Goal: Subscribe to service/newsletter

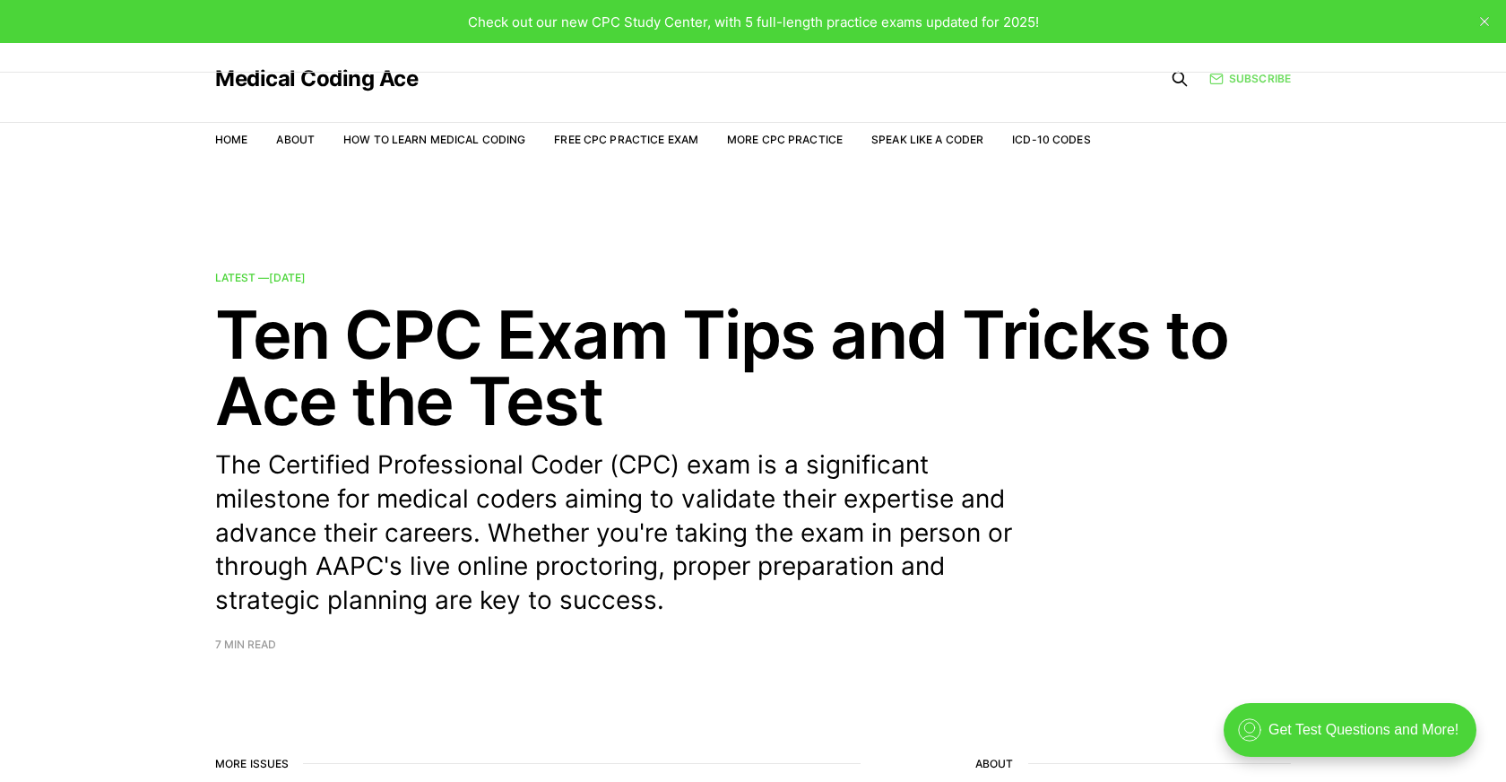
click at [1234, 81] on link "Subscribe" at bounding box center [1250, 78] width 82 height 17
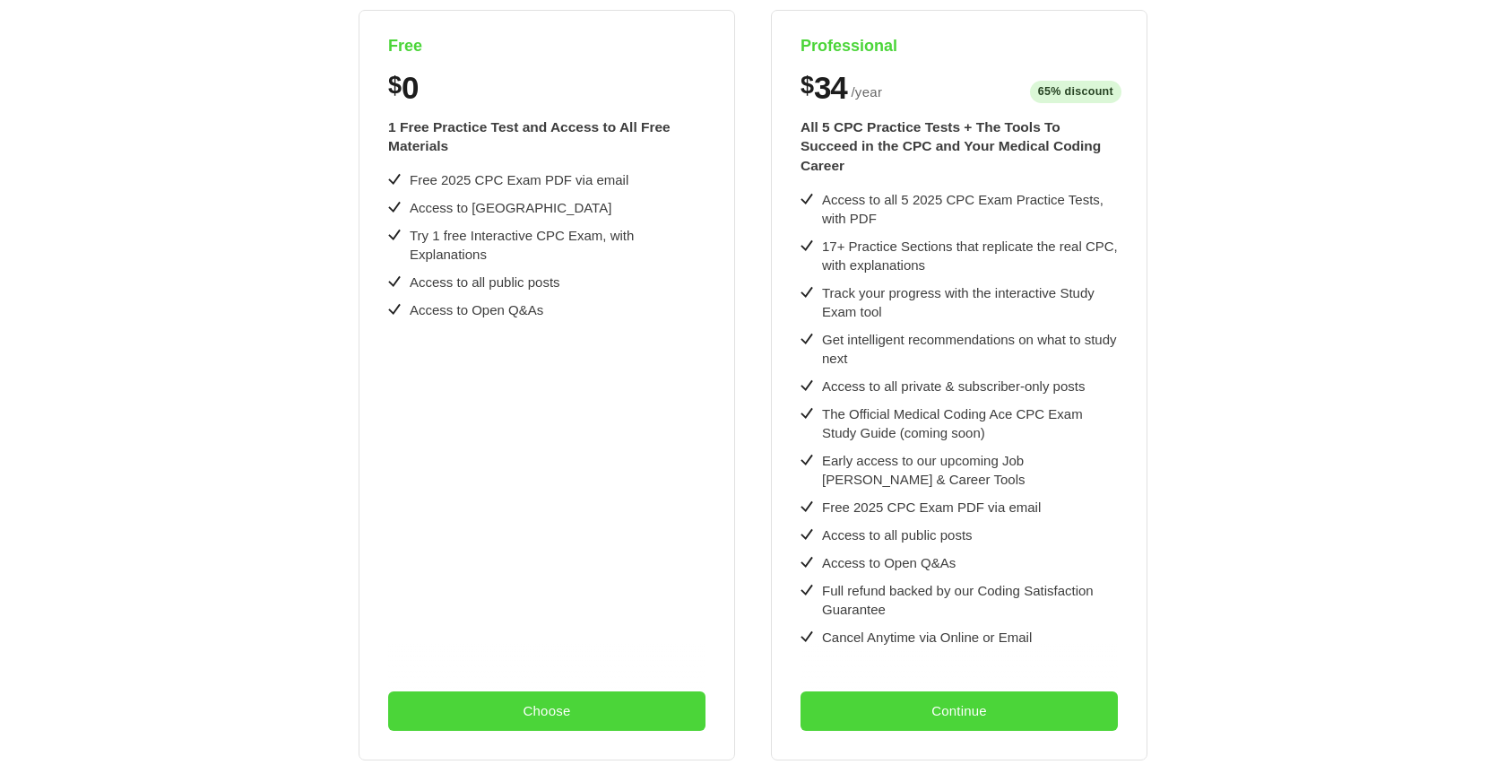
scroll to position [405, 0]
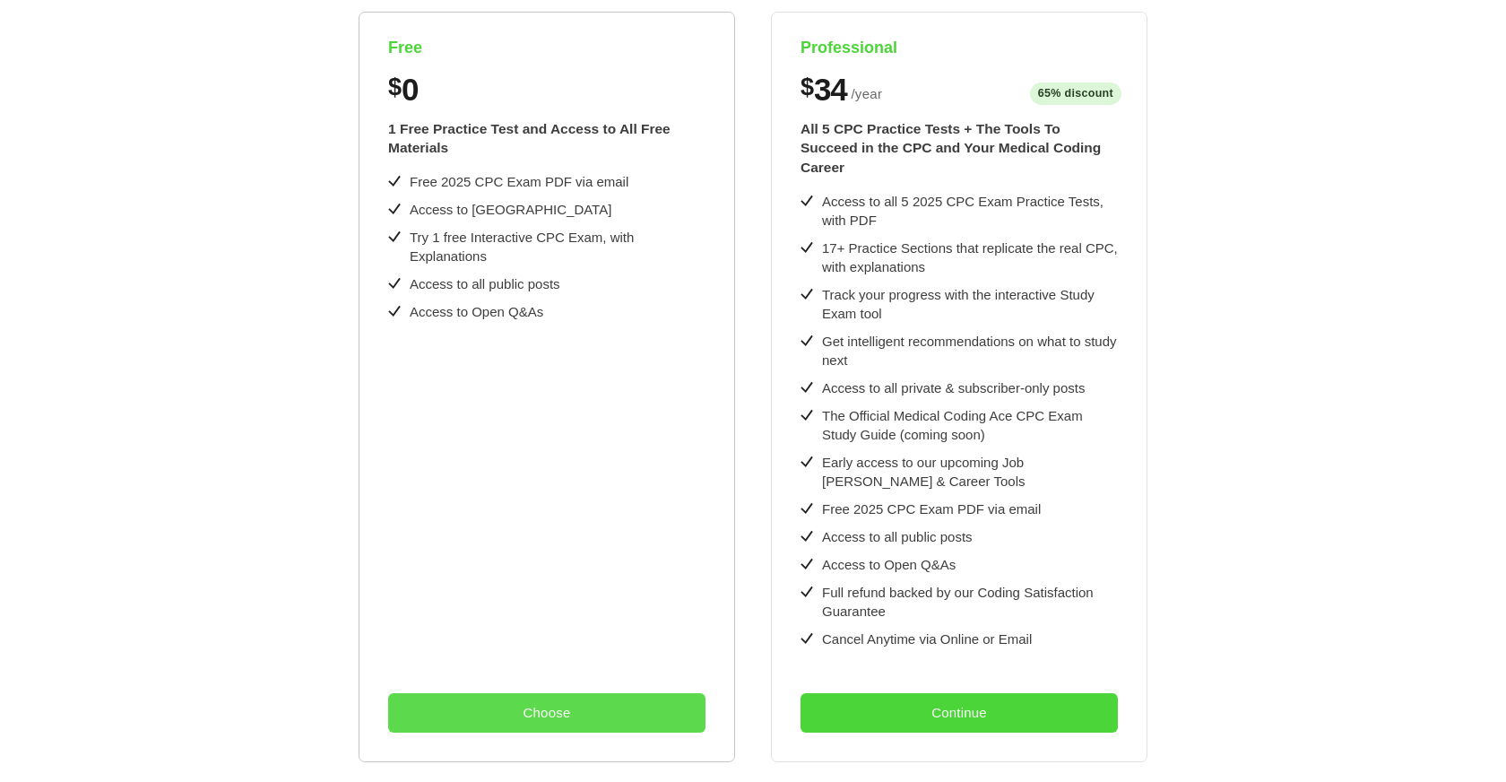
click at [466, 707] on button "Choose" at bounding box center [546, 712] width 317 height 39
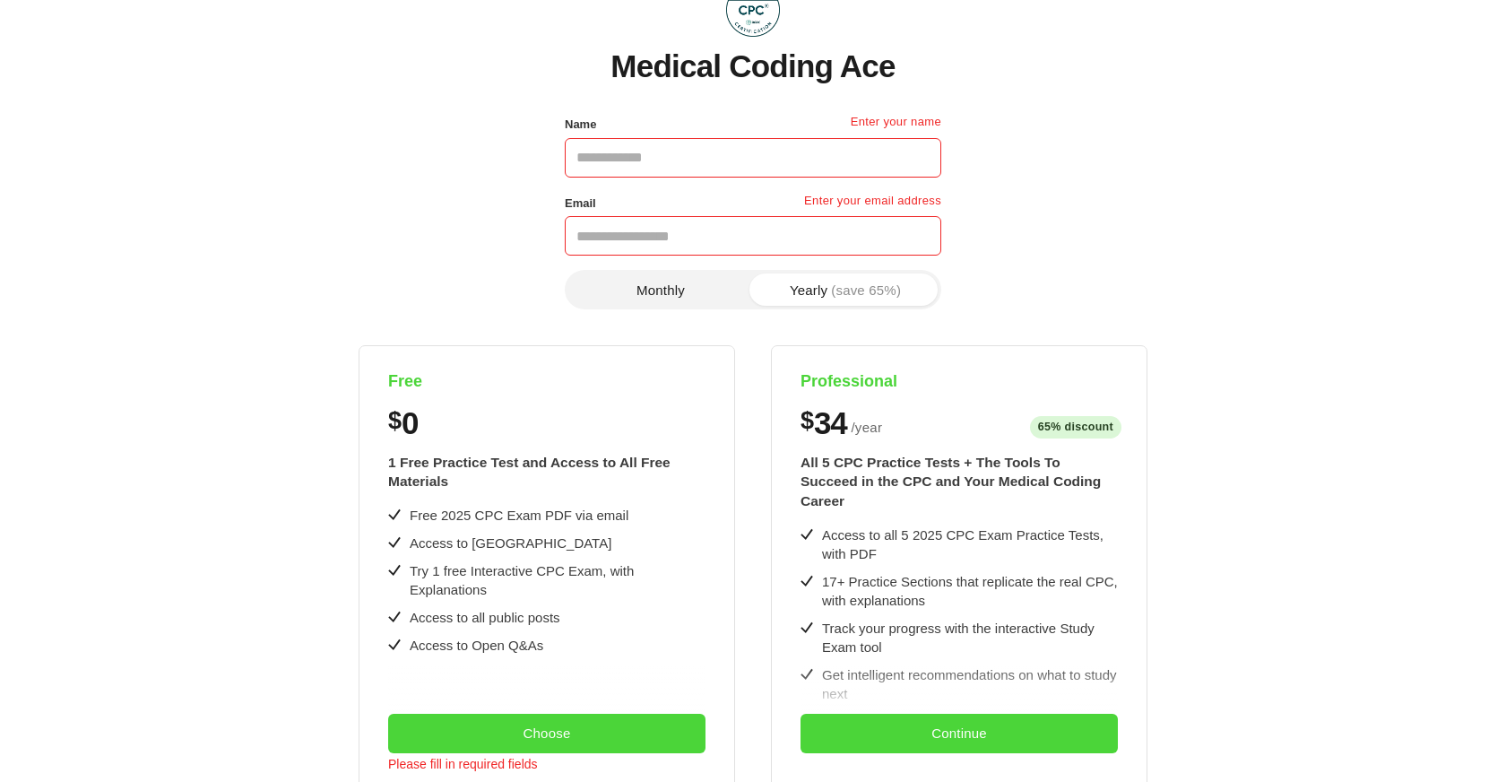
scroll to position [66, 0]
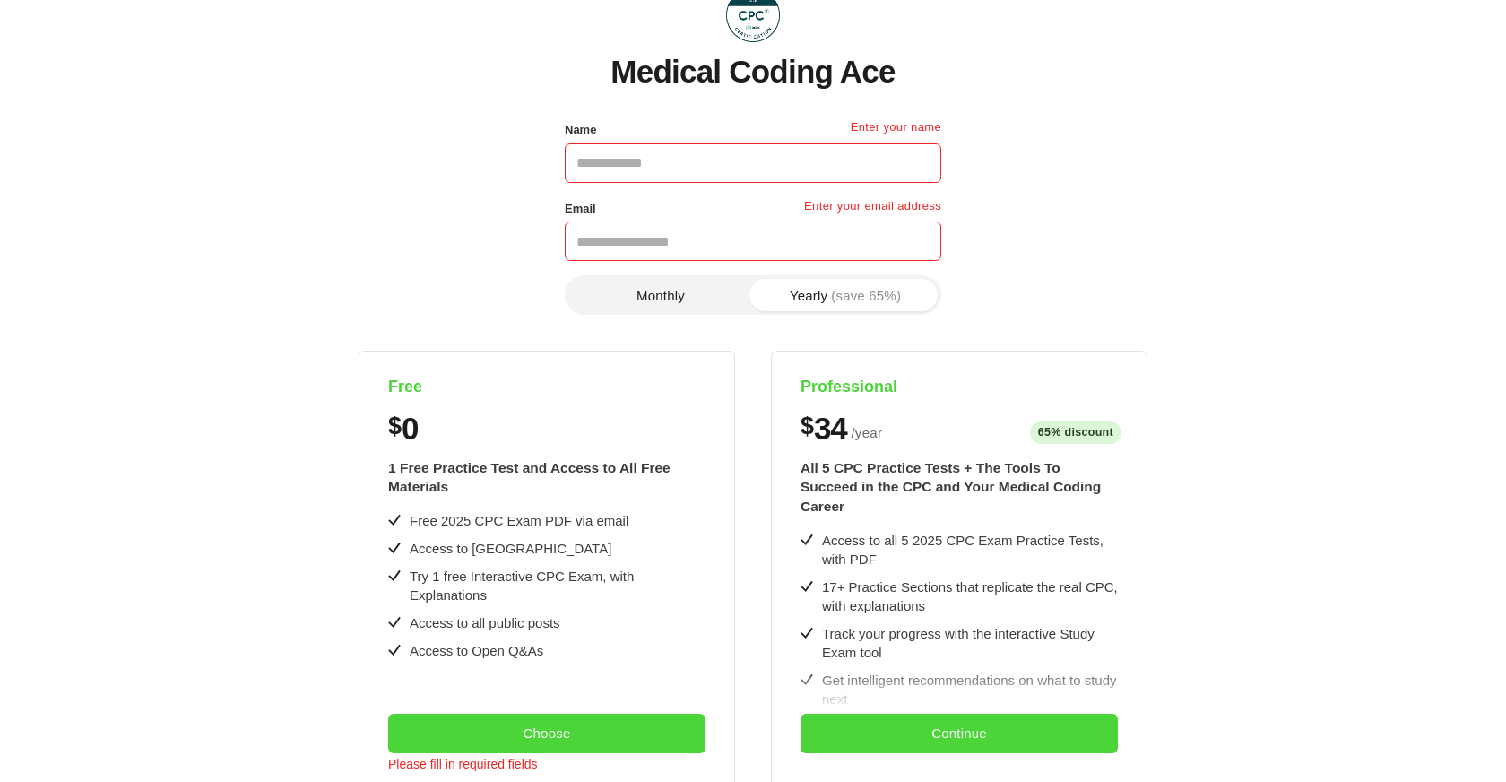
click at [621, 168] on input "Name" at bounding box center [753, 162] width 377 height 39
type input "**********"
click at [687, 298] on button "Monthly" at bounding box center [660, 295] width 185 height 32
click at [811, 288] on button "Yearly (save 65%)" at bounding box center [845, 295] width 185 height 32
click at [787, 302] on button "Yearly (save 65%)" at bounding box center [845, 295] width 185 height 32
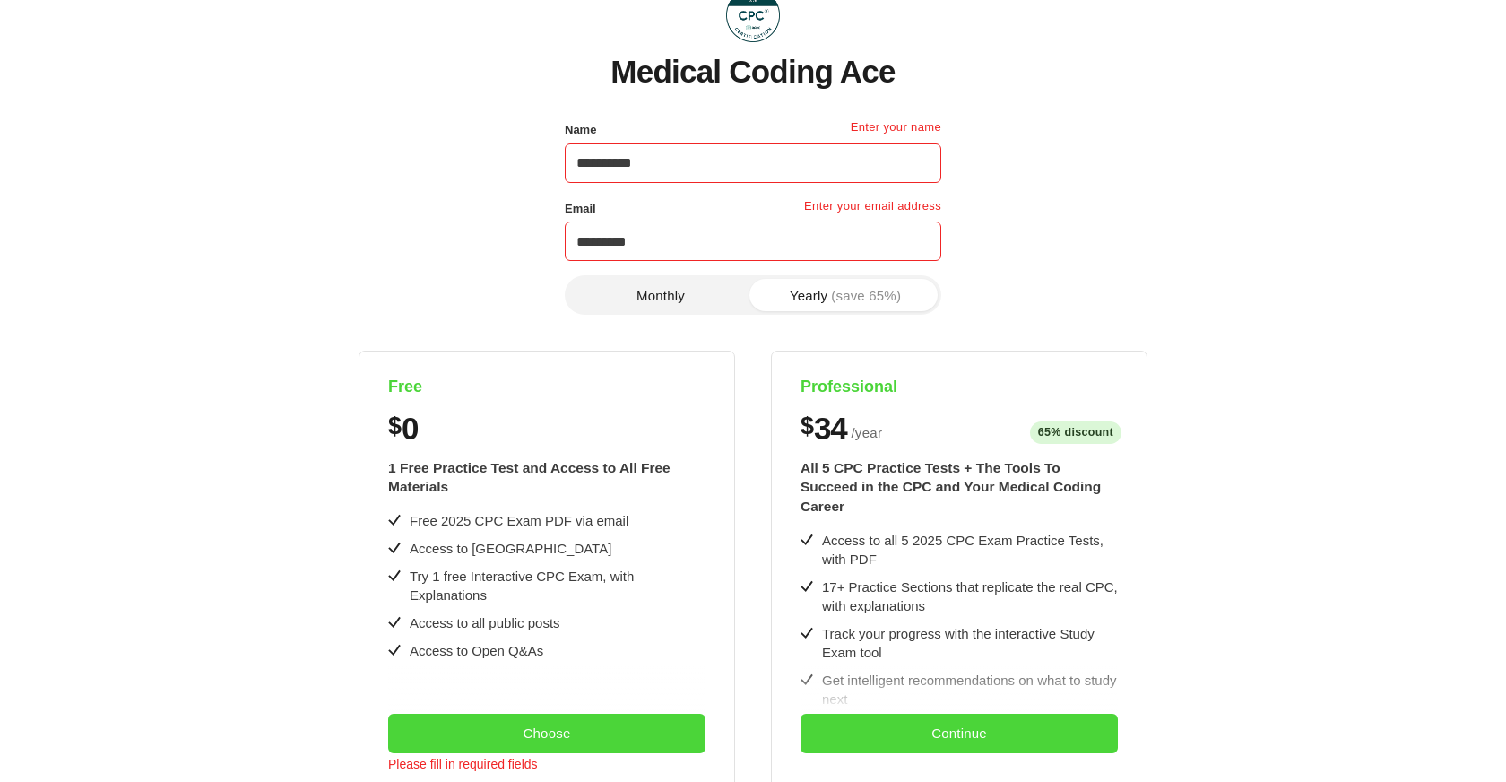
click at [865, 292] on span "(save 65%)" at bounding box center [866, 295] width 70 height 13
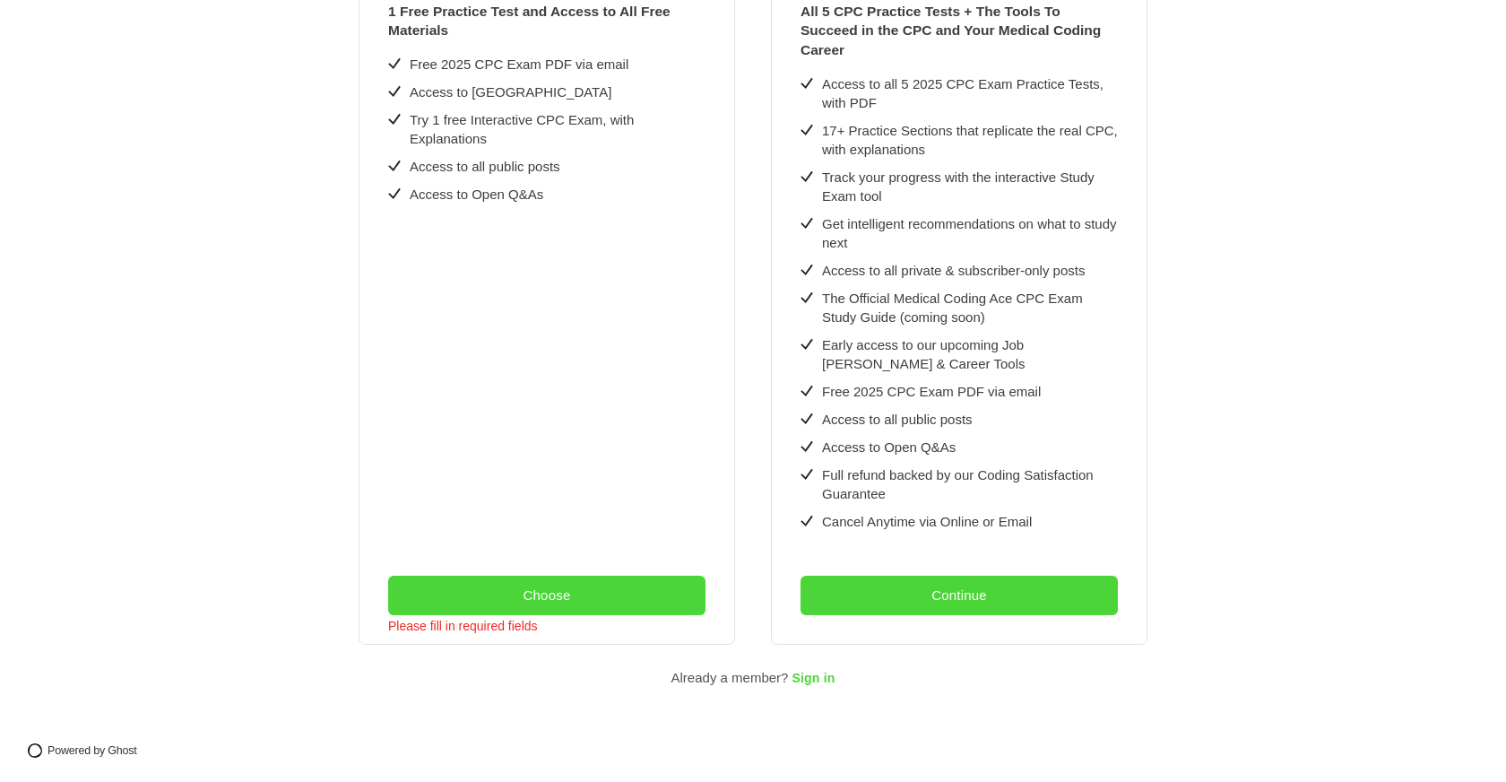
scroll to position [522, 0]
click at [529, 597] on button "Choose" at bounding box center [546, 595] width 317 height 39
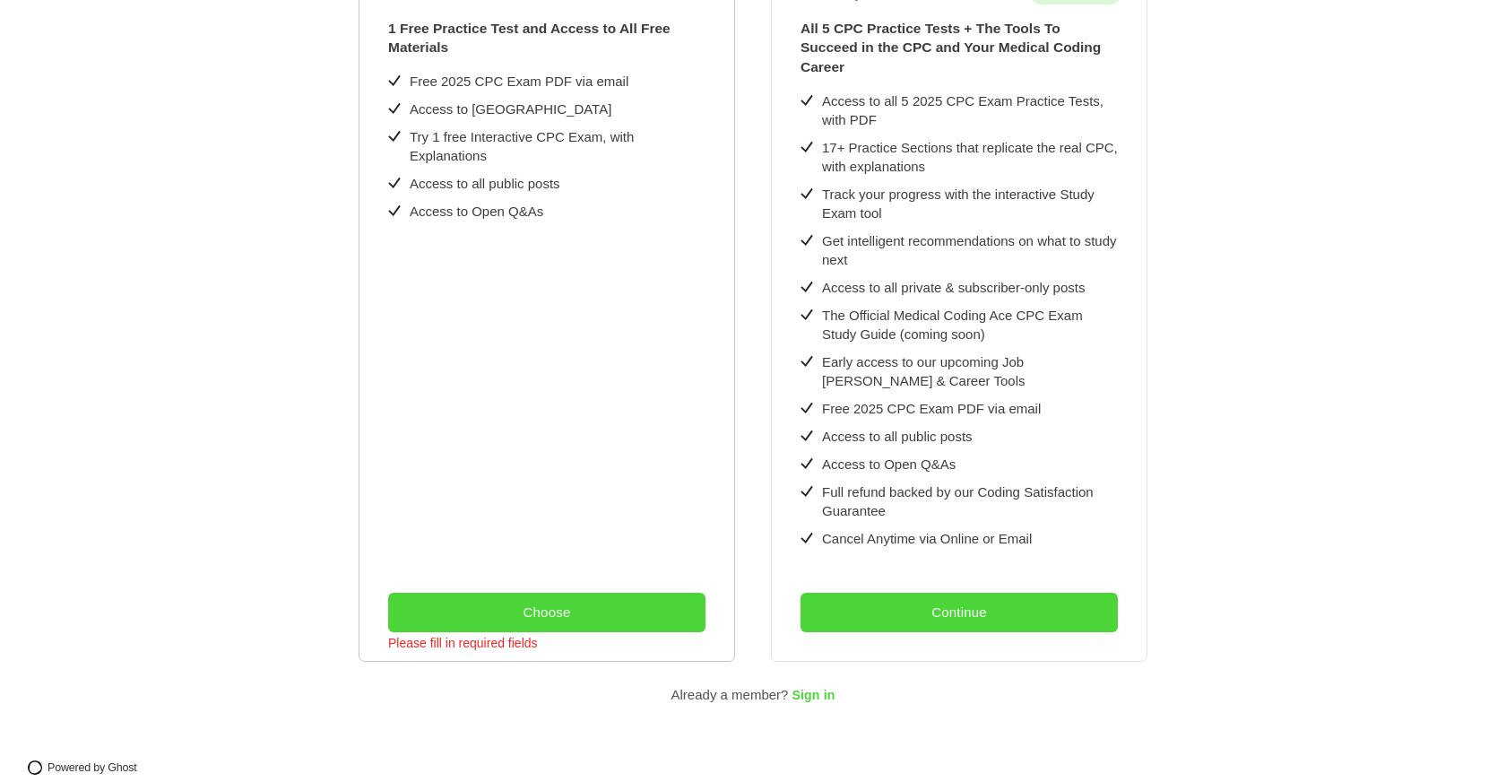
scroll to position [505, 0]
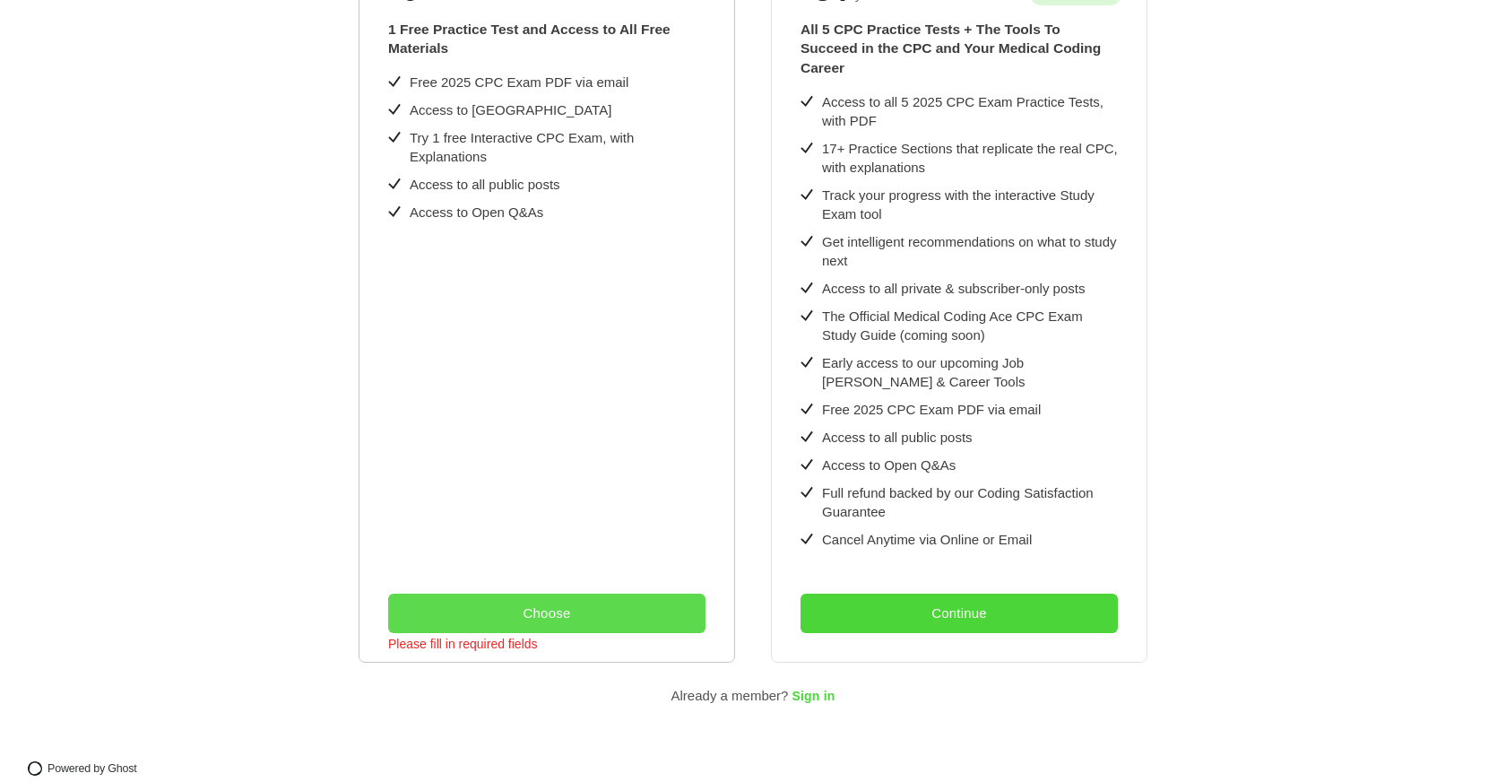
click at [558, 606] on button "Choose" at bounding box center [546, 613] width 317 height 39
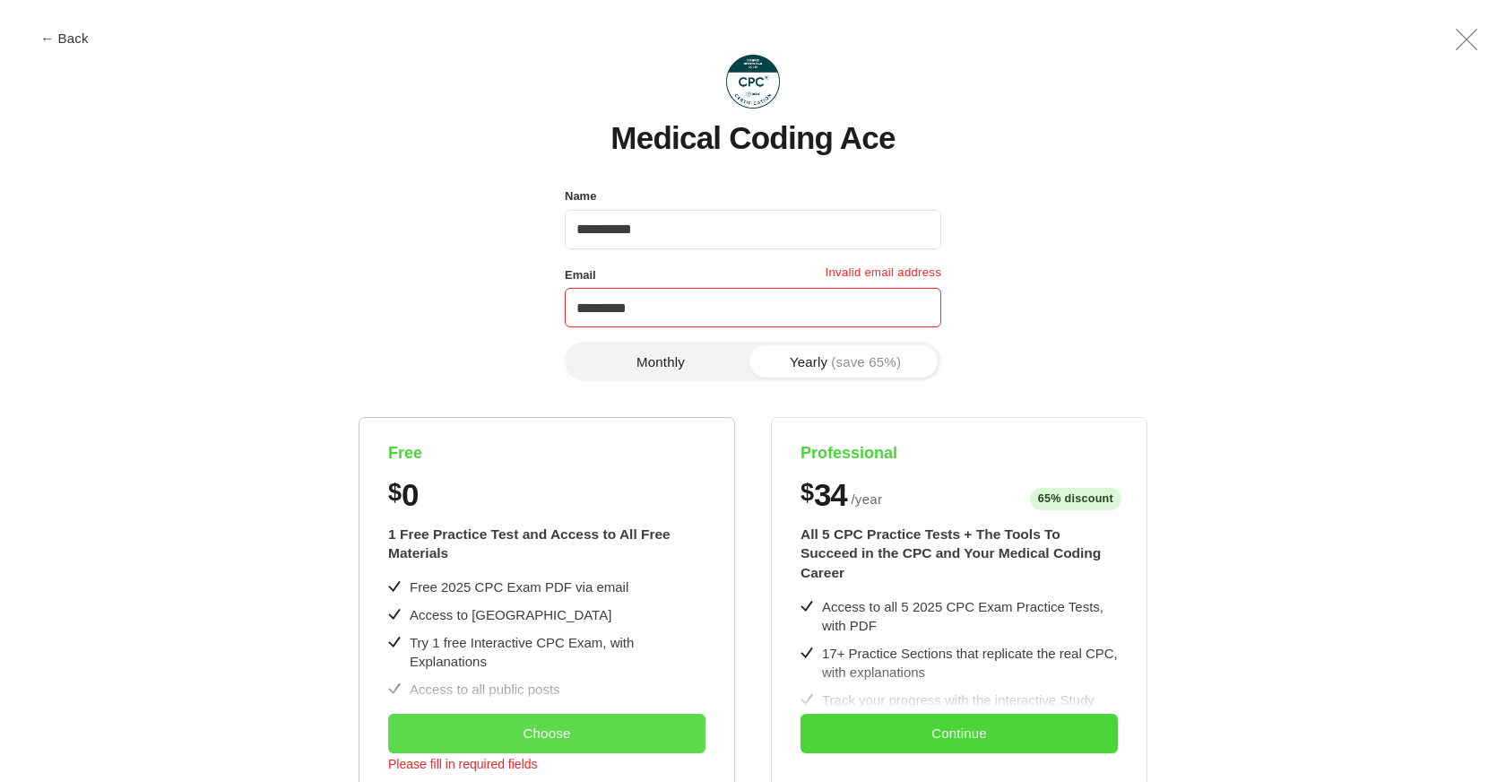
scroll to position [0, 0]
click at [696, 311] on input "*********" at bounding box center [753, 307] width 377 height 39
type input "**********"
click at [490, 271] on div "**********" at bounding box center [753, 698] width 1412 height 1027
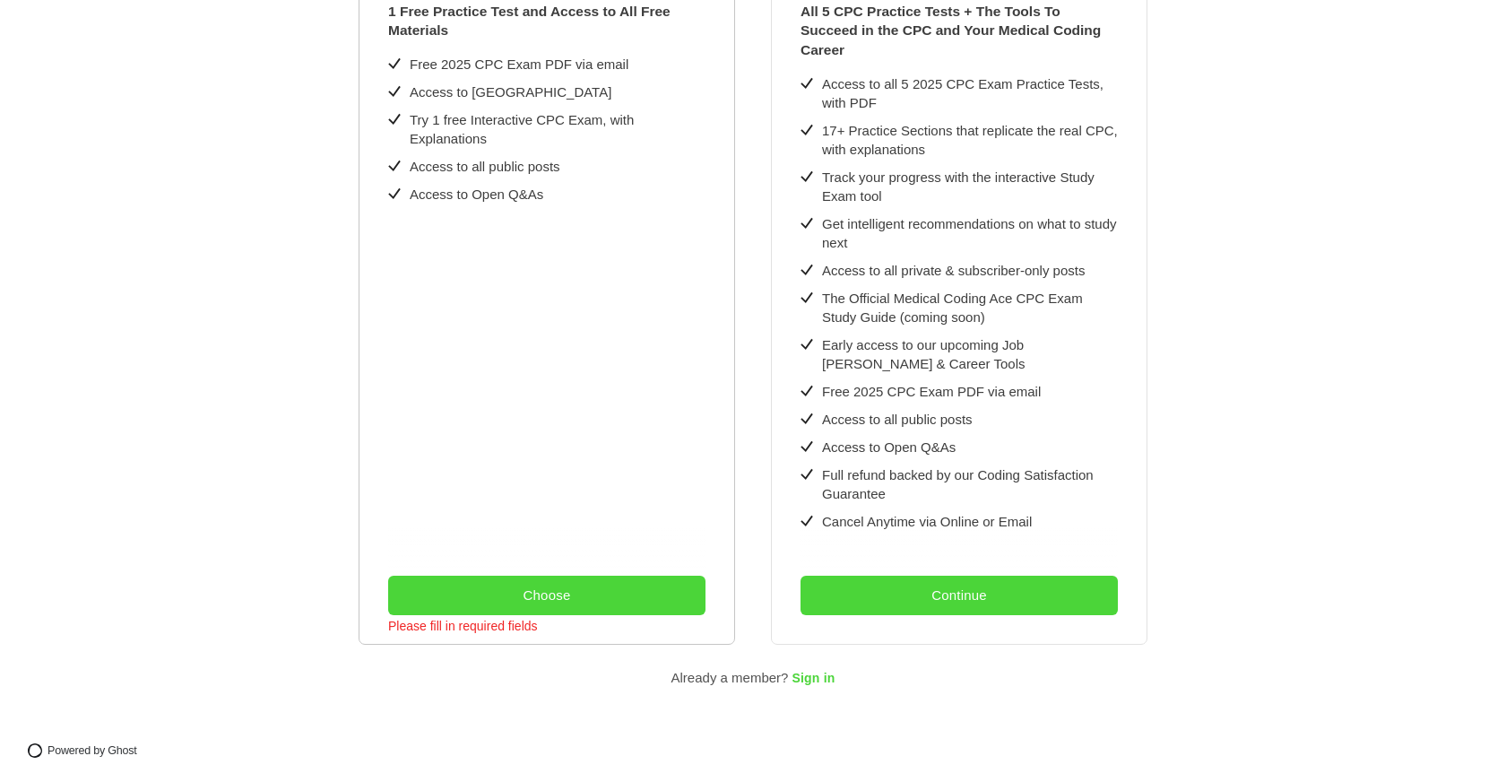
scroll to position [522, 0]
click at [507, 586] on button "Choose" at bounding box center [546, 595] width 317 height 39
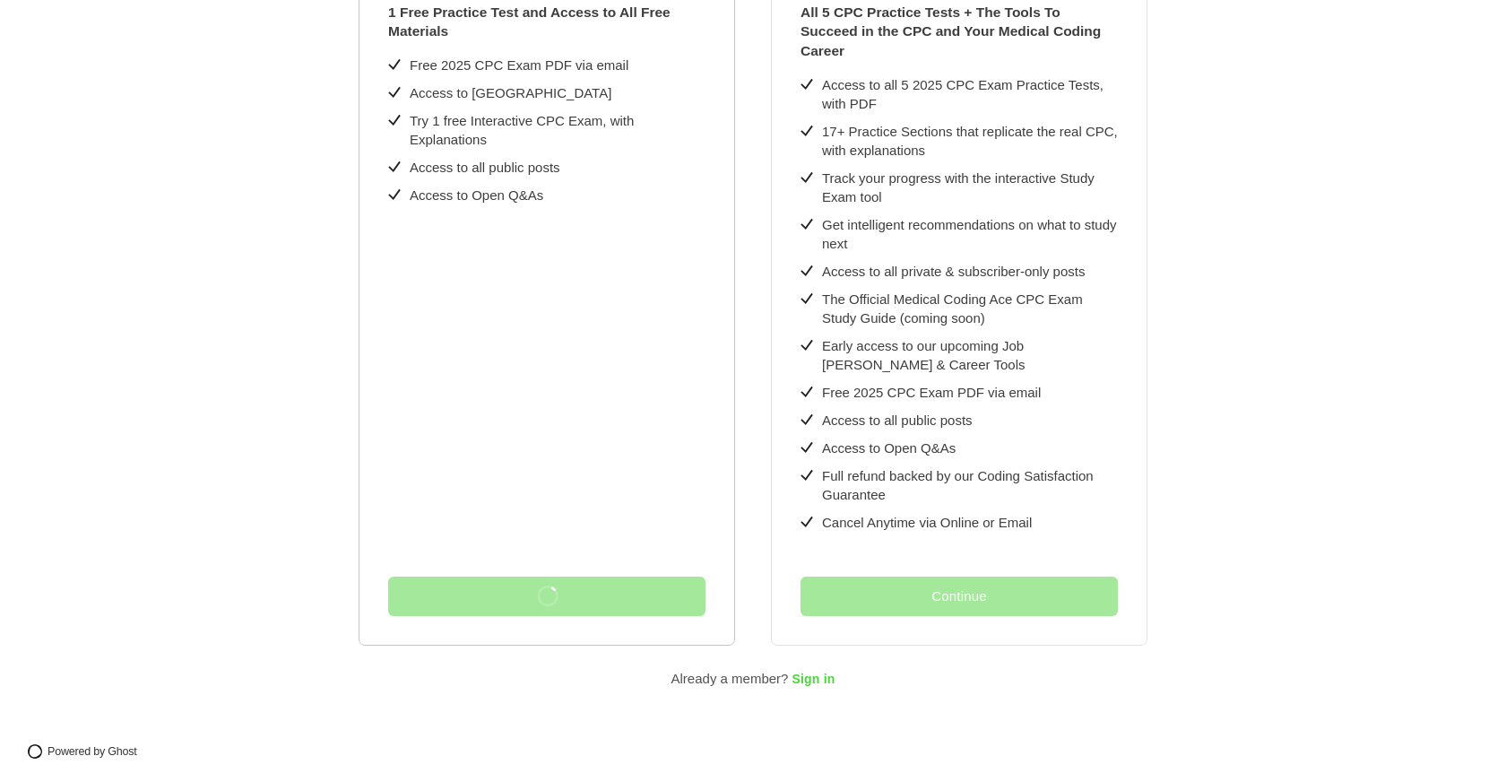
scroll to position [0, 0]
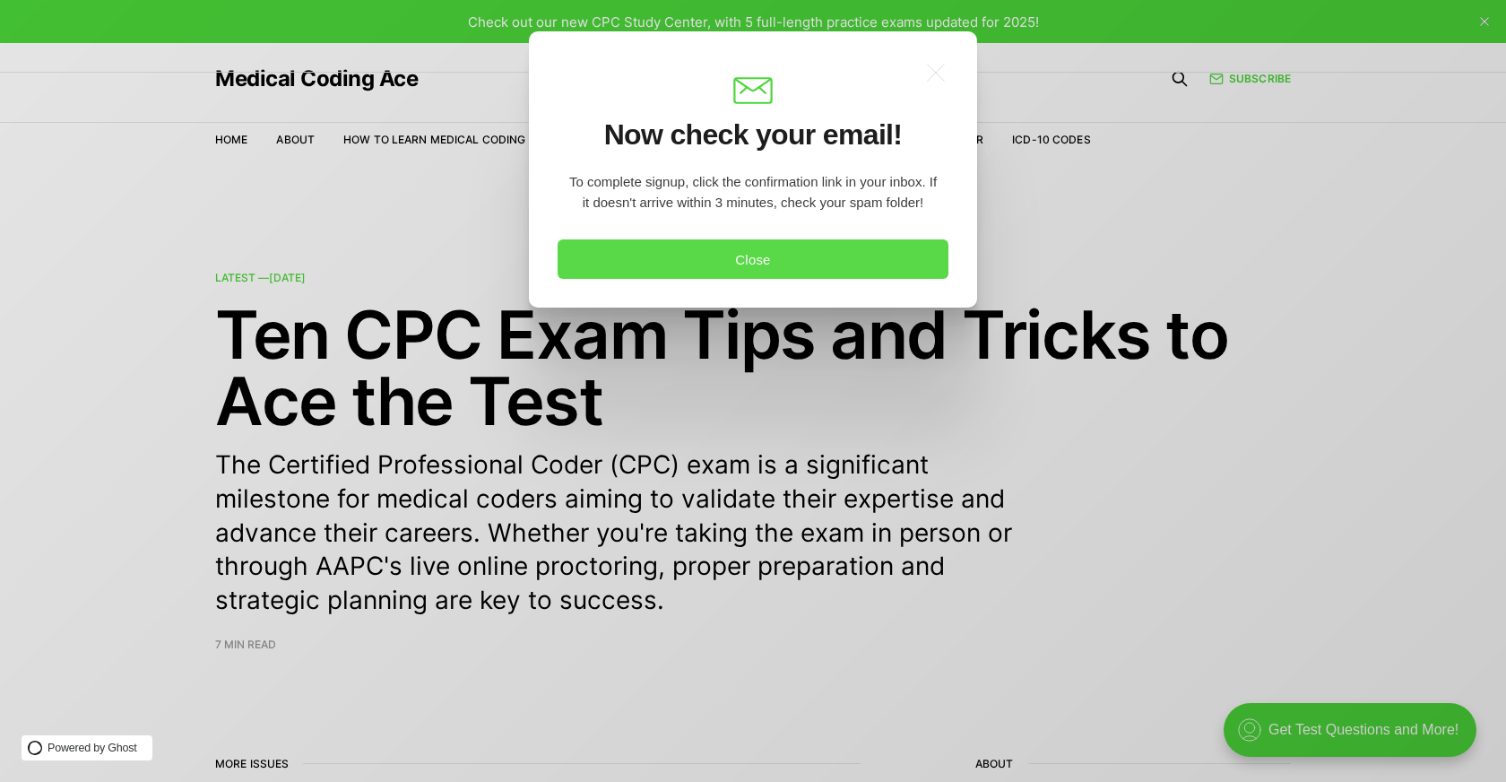
click at [820, 258] on button "Close" at bounding box center [753, 258] width 391 height 39
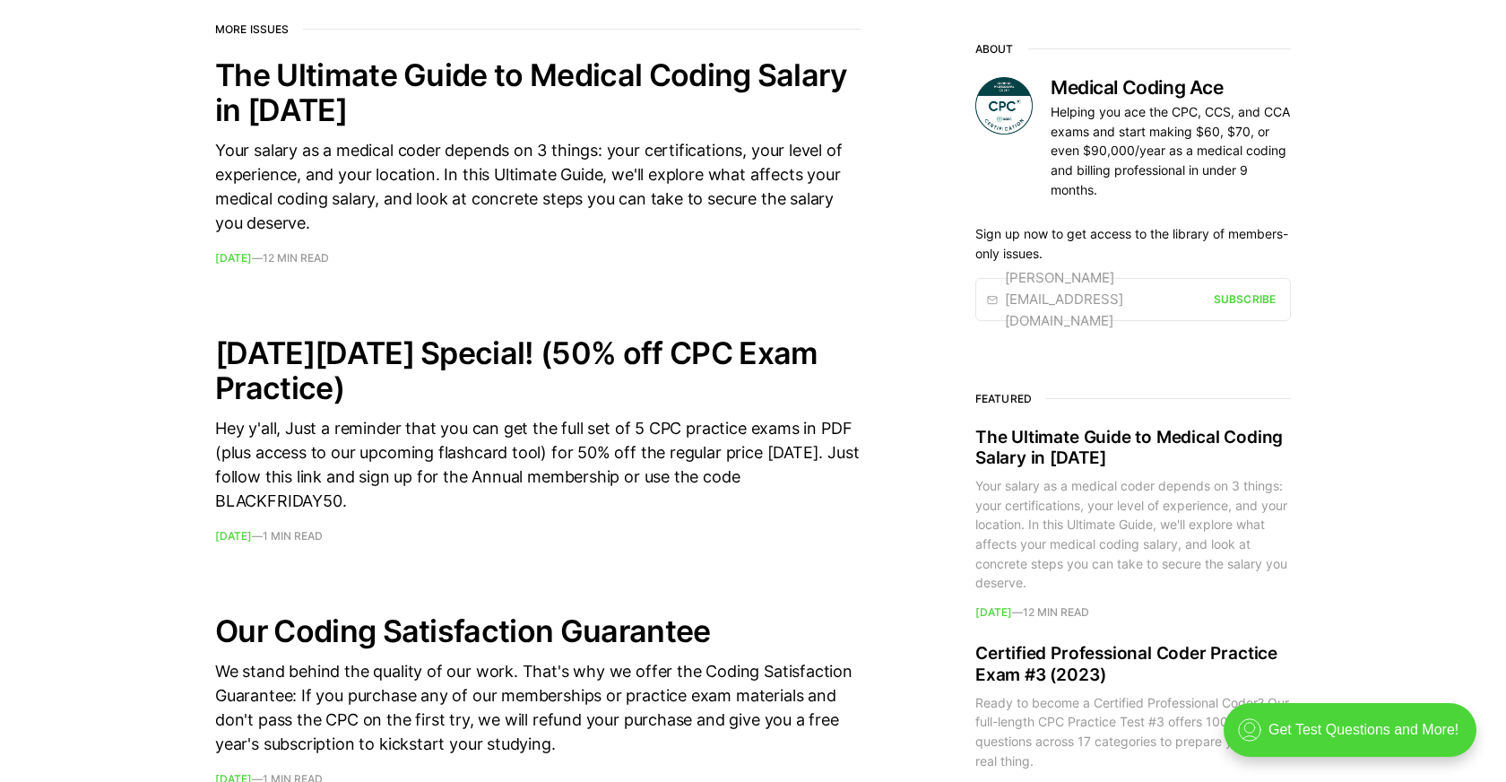
scroll to position [736, 0]
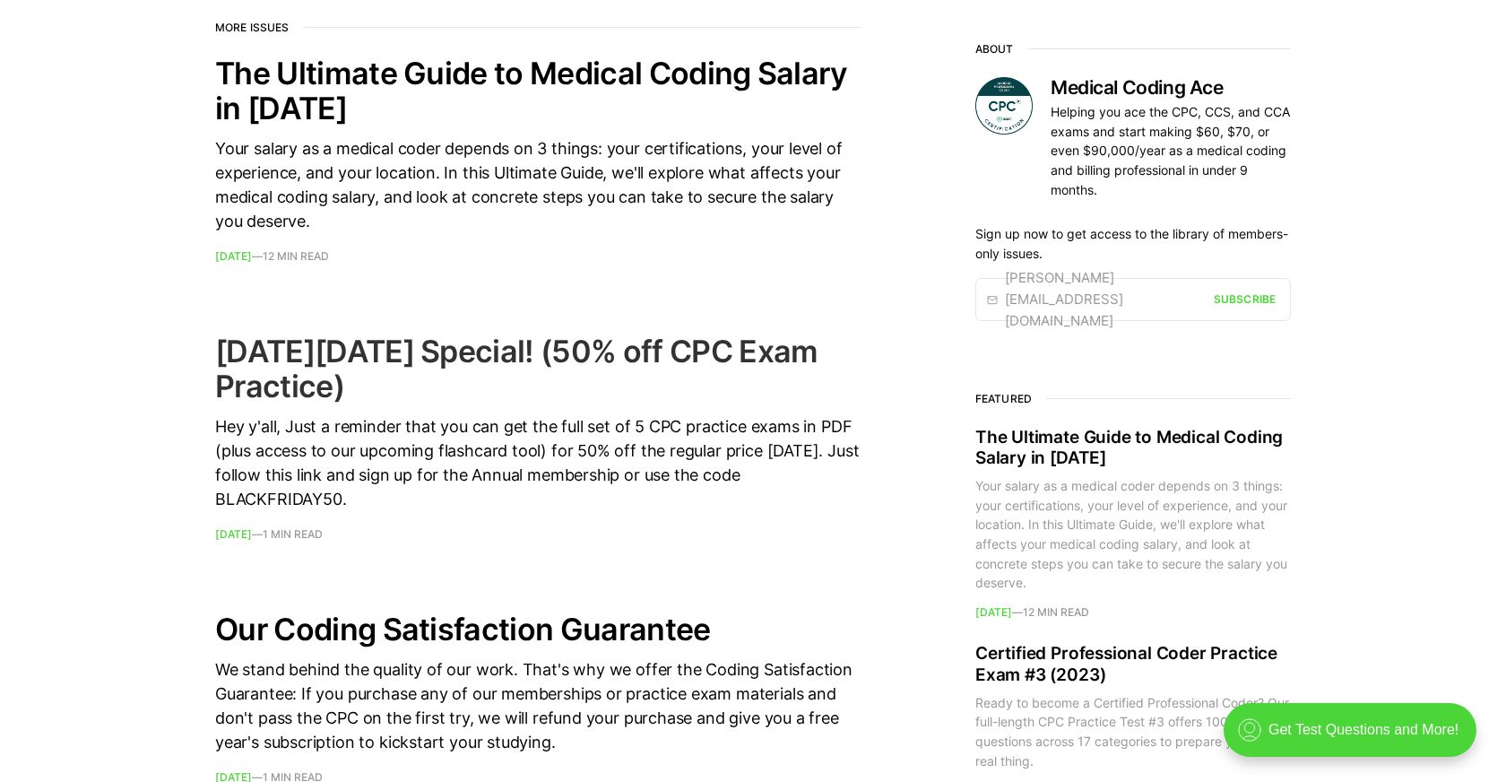
click at [700, 403] on h2 "Black Friday Special! (50% off CPC Exam Practice)" at bounding box center [538, 369] width 646 height 70
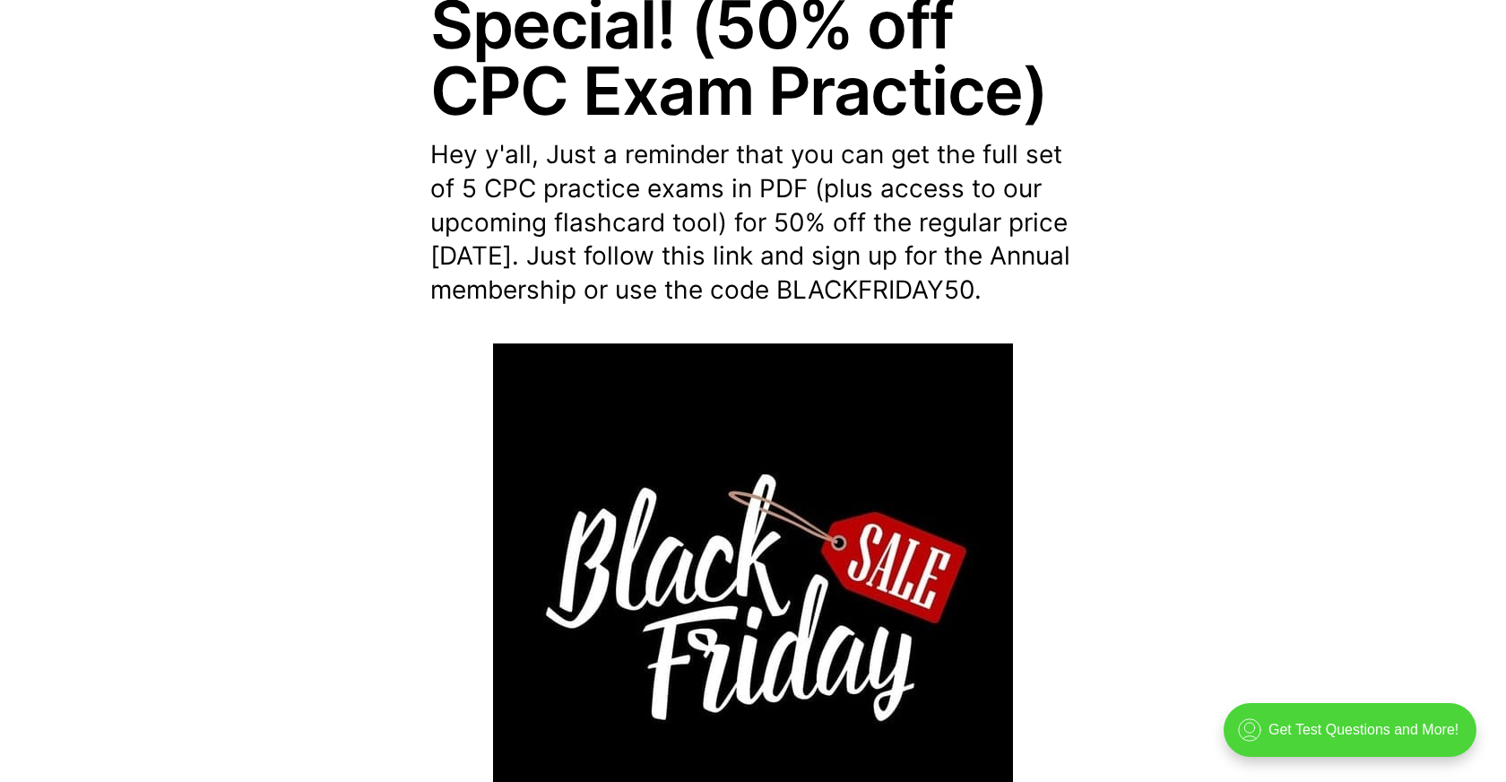
scroll to position [343, 0]
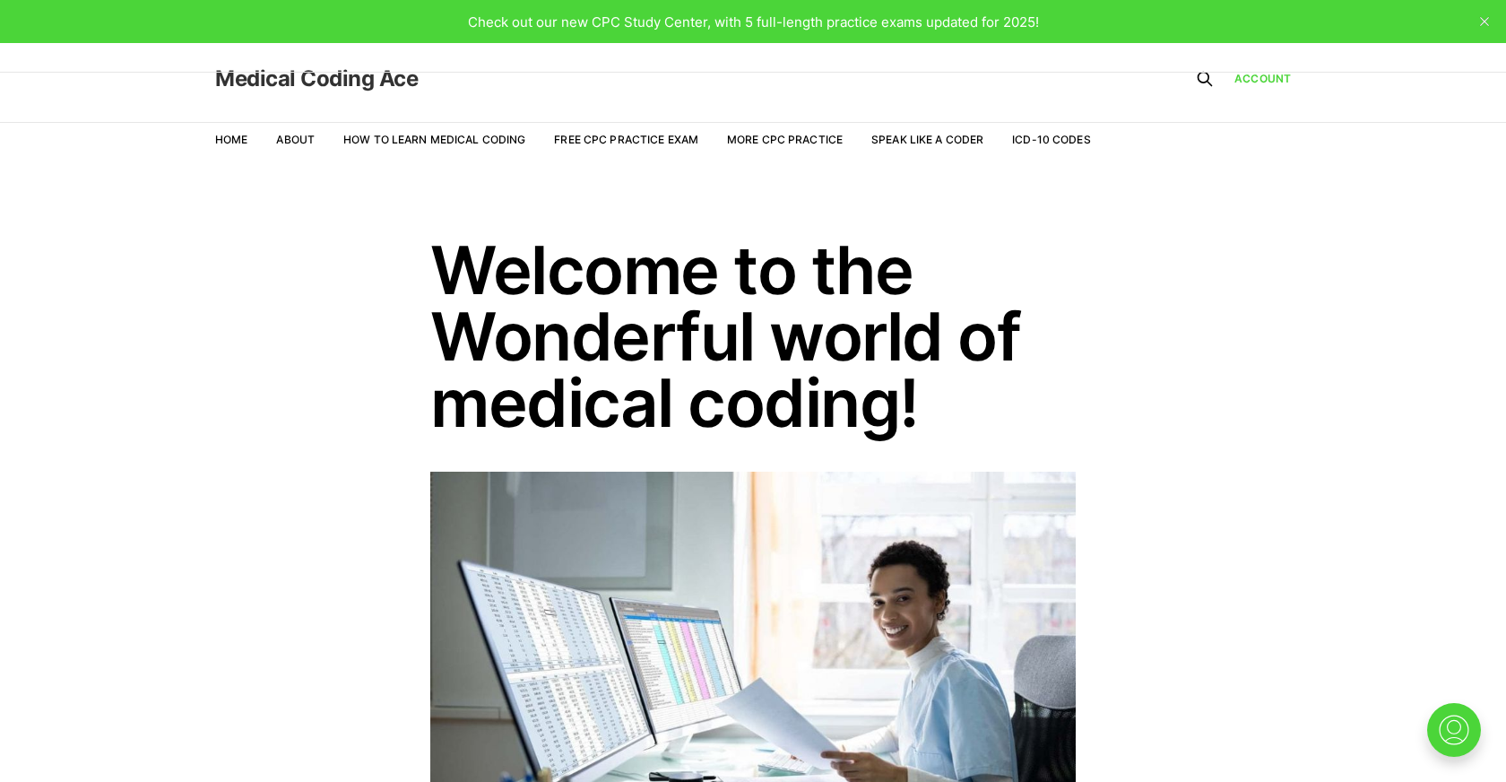
click at [292, 87] on link "Medical Coding Ace" at bounding box center [316, 79] width 203 height 22
